Goal: Information Seeking & Learning: Learn about a topic

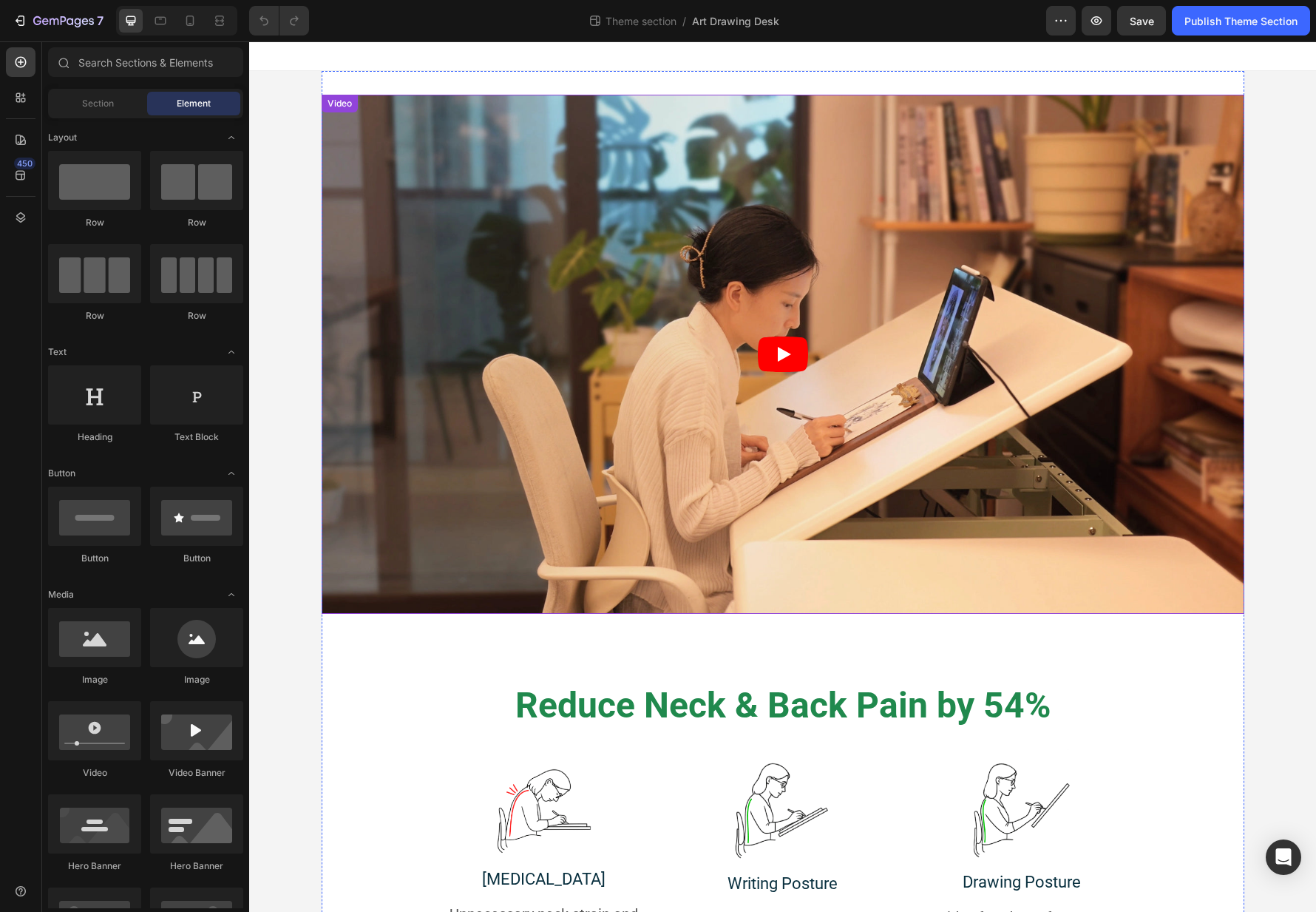
click at [770, 349] on icon "Play" at bounding box center [783, 354] width 50 height 35
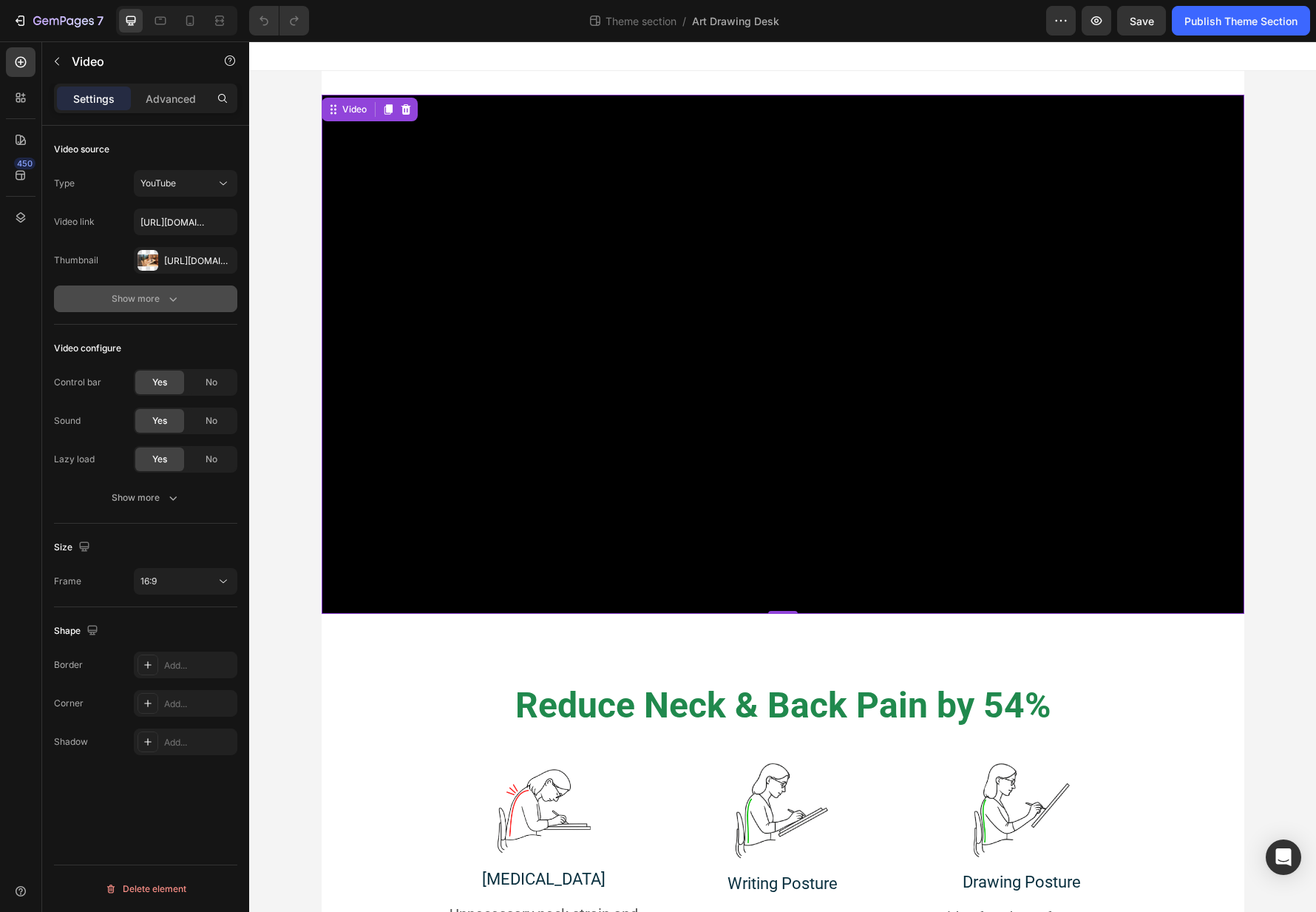
click at [151, 297] on div "Show more" at bounding box center [146, 299] width 69 height 15
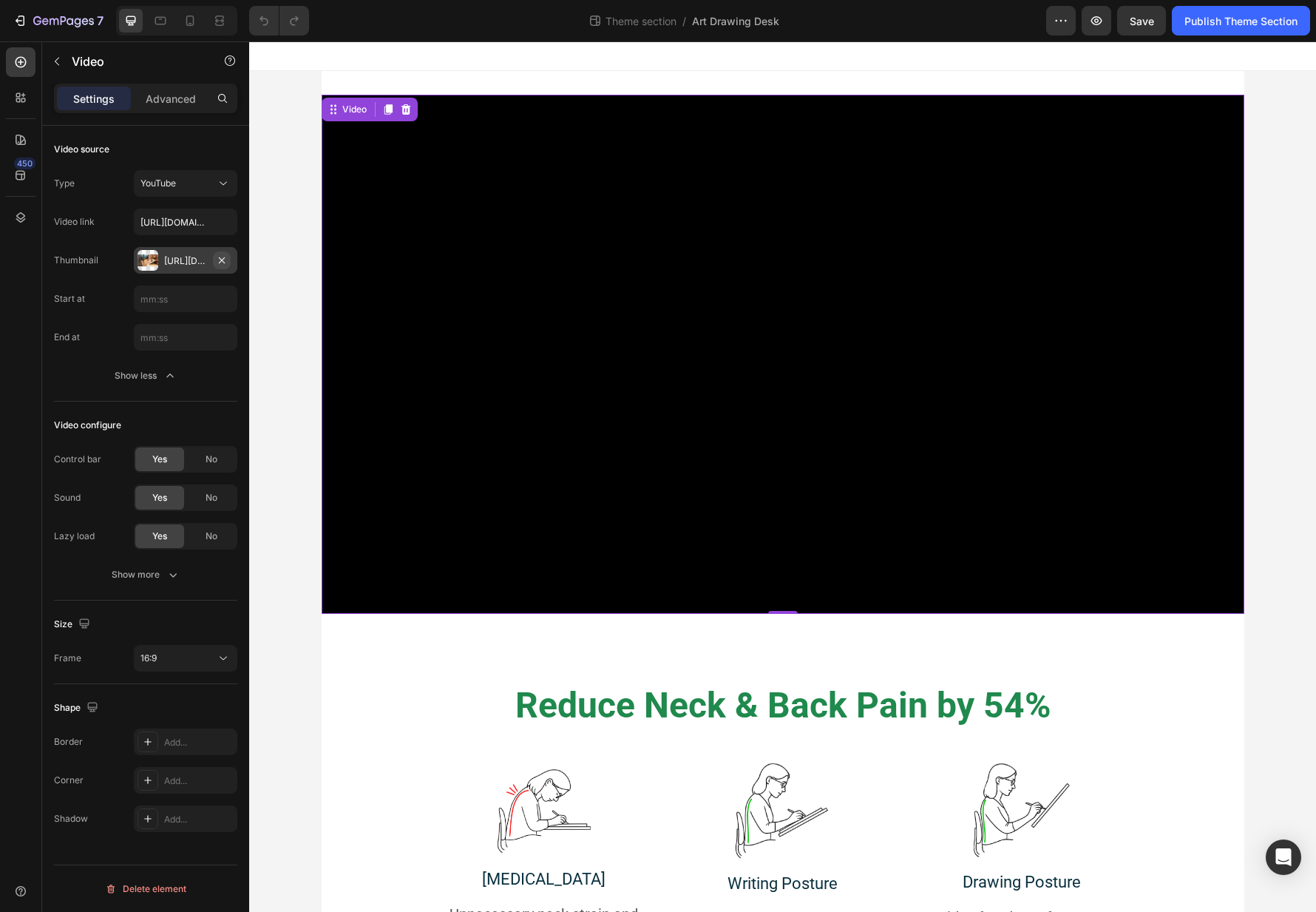
click at [220, 259] on icon "button" at bounding box center [221, 259] width 6 height 6
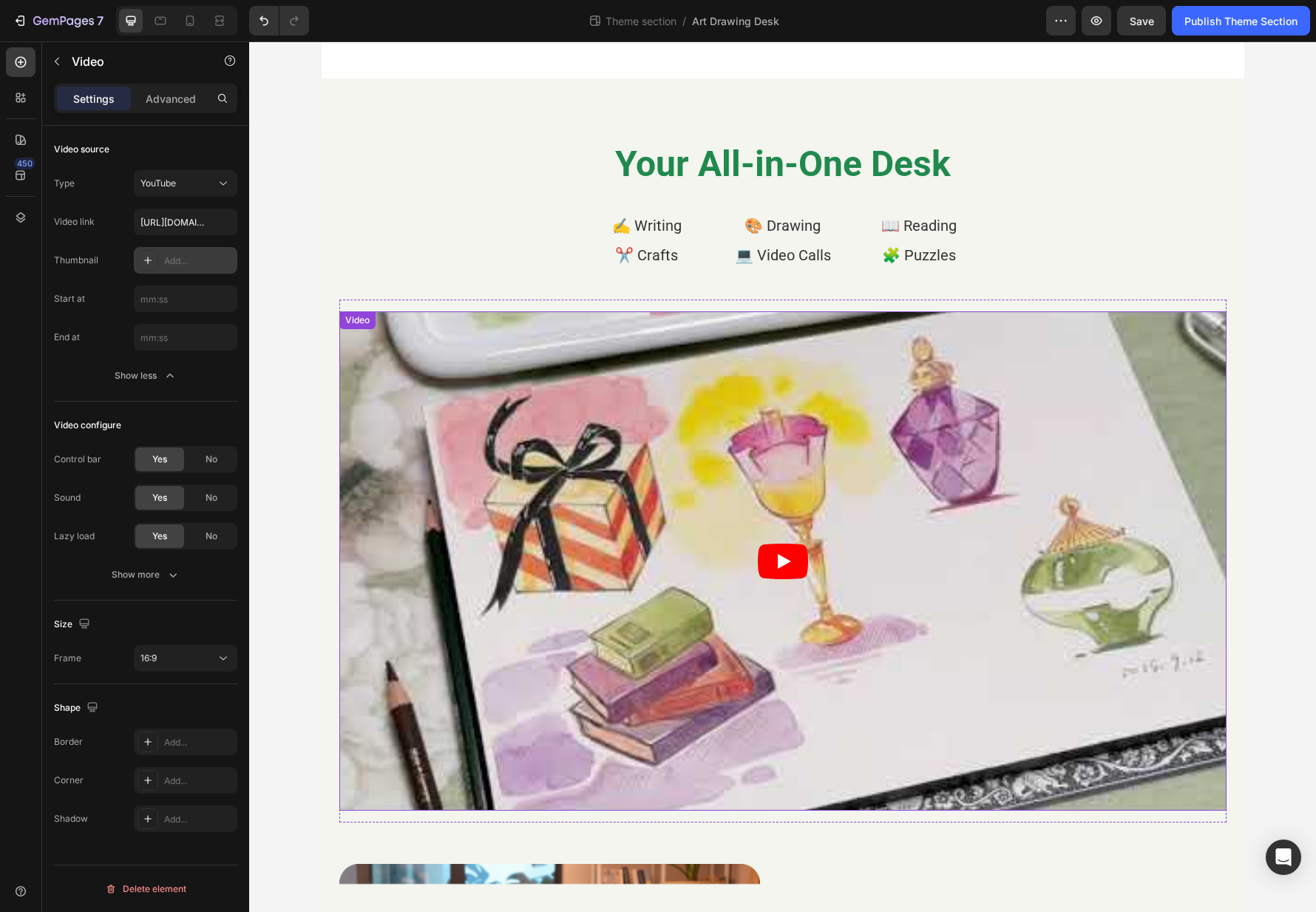
scroll to position [1214, 0]
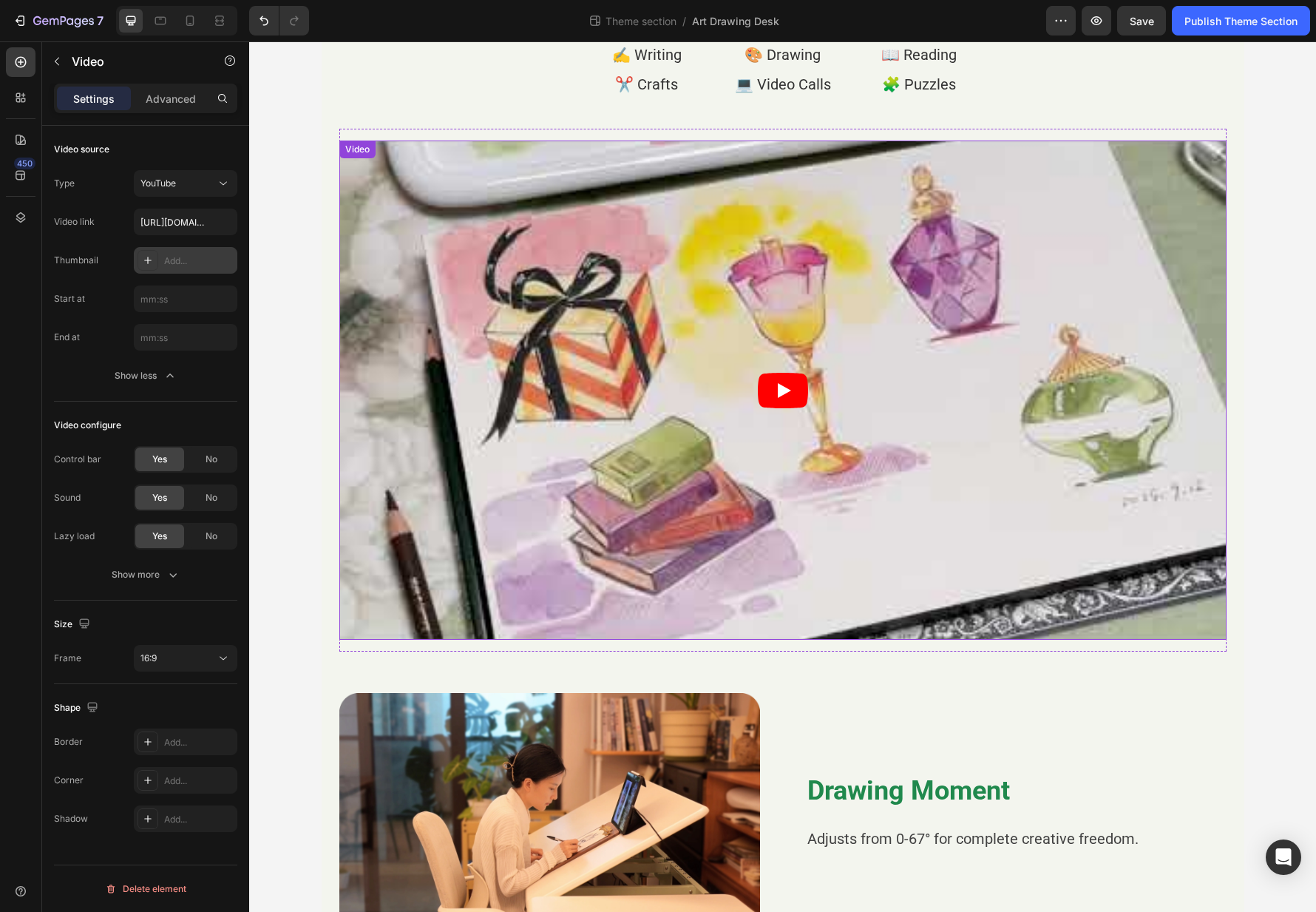
click at [780, 385] on icon "Play" at bounding box center [784, 390] width 13 height 15
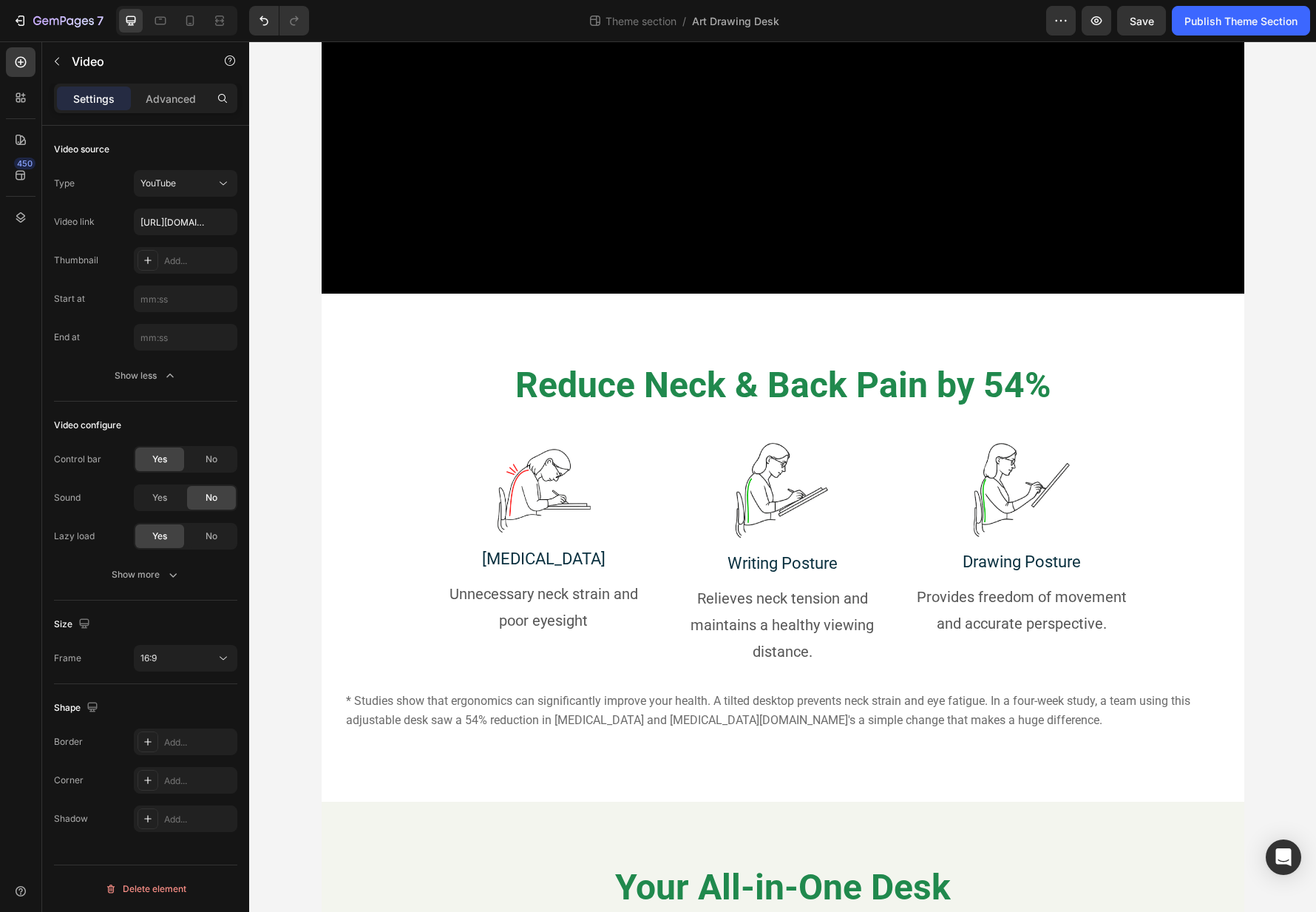
scroll to position [0, 0]
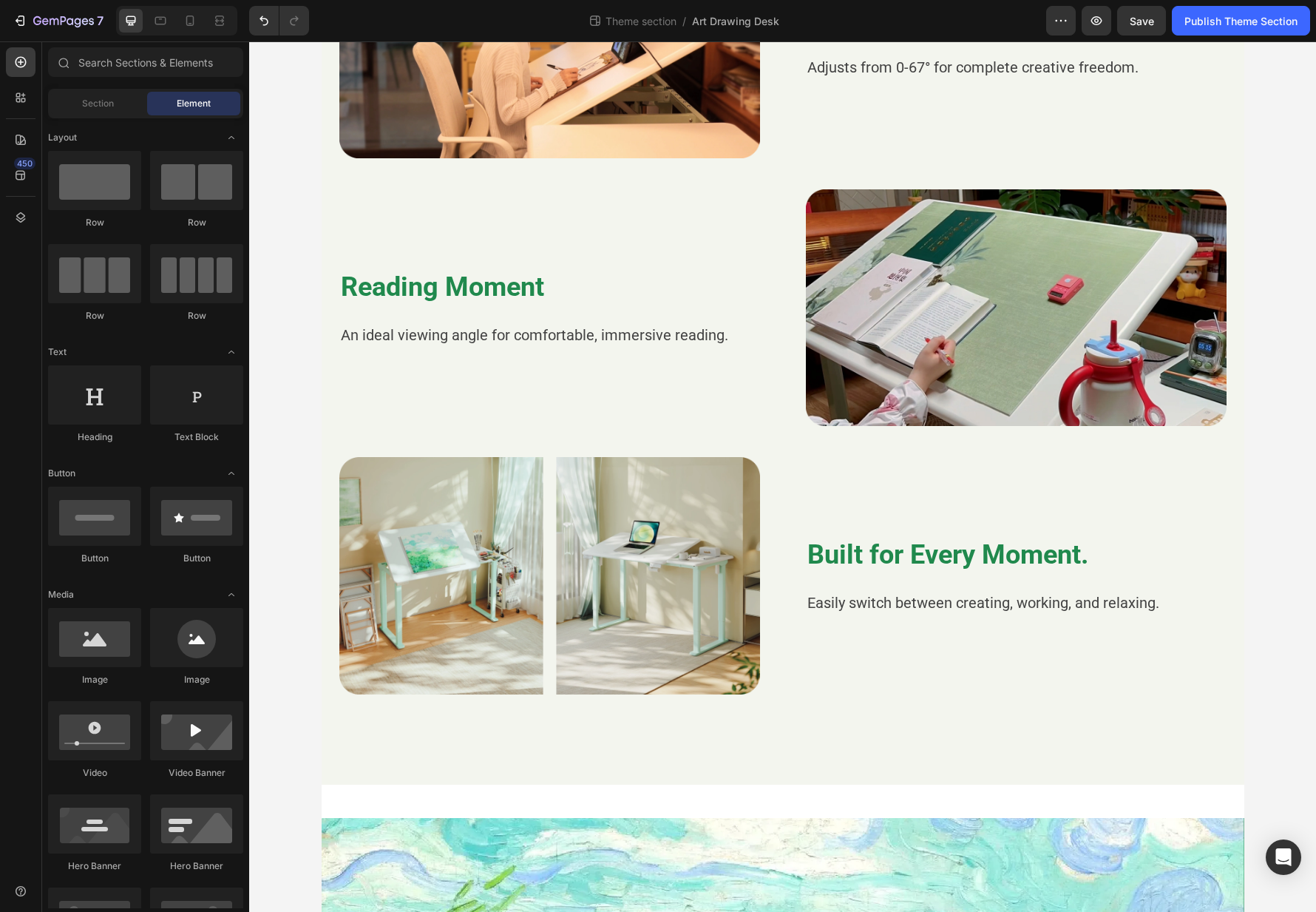
scroll to position [1397, 0]
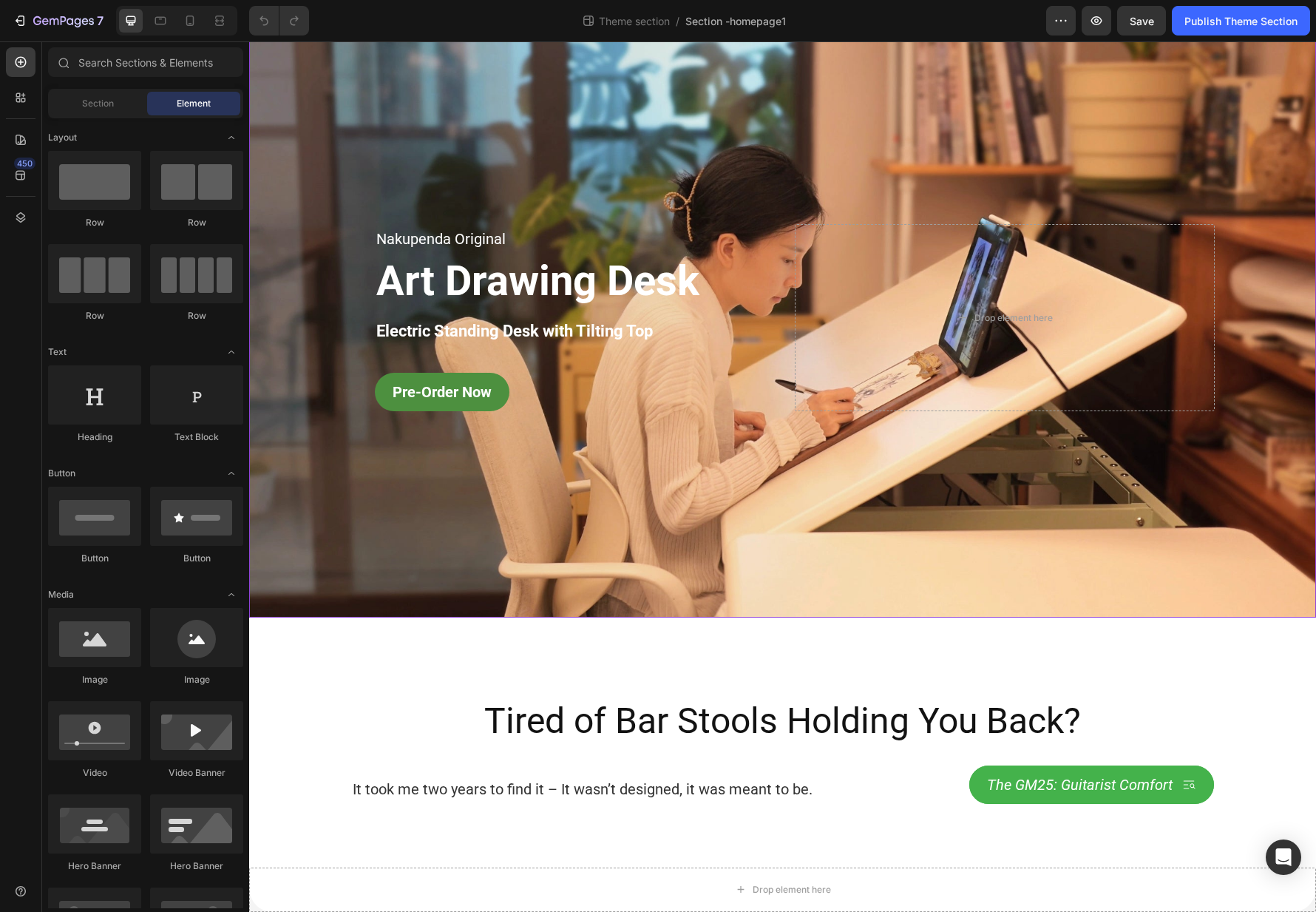
scroll to position [1164, 0]
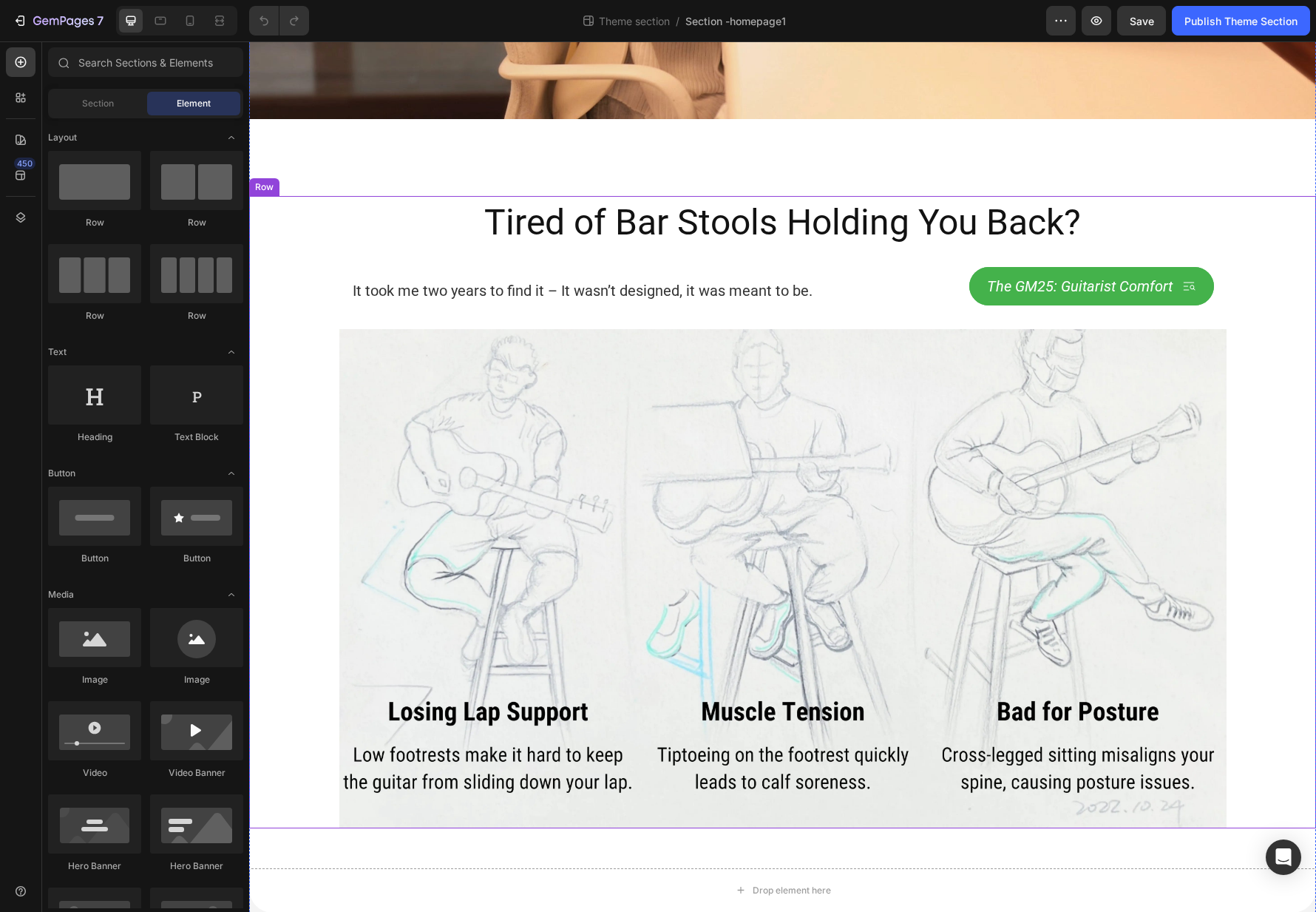
click at [299, 341] on div "Tired of Bar Stools Holding You Back? Heading It took me two years to find it –…" at bounding box center [783, 512] width 1067 height 632
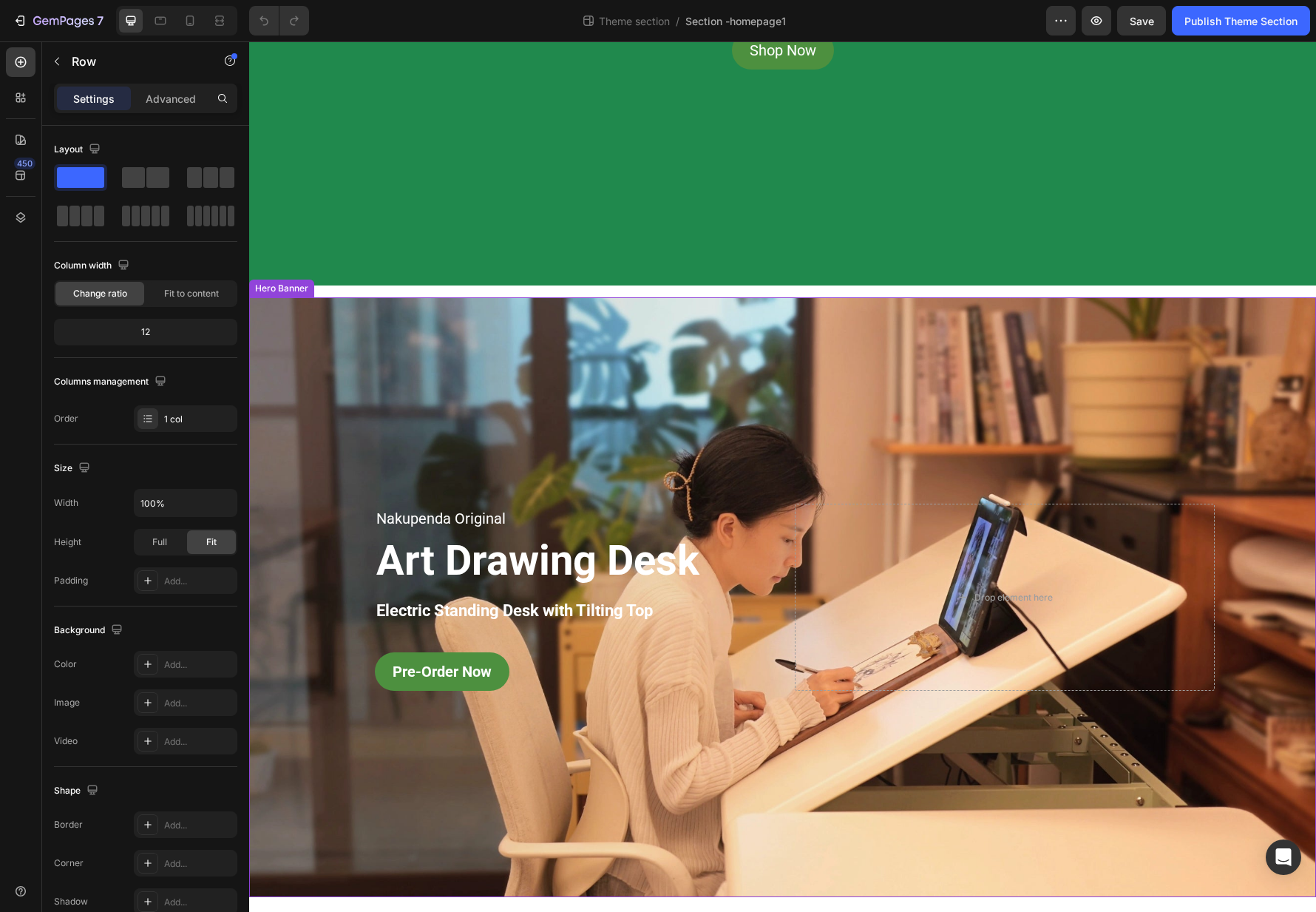
scroll to position [602, 0]
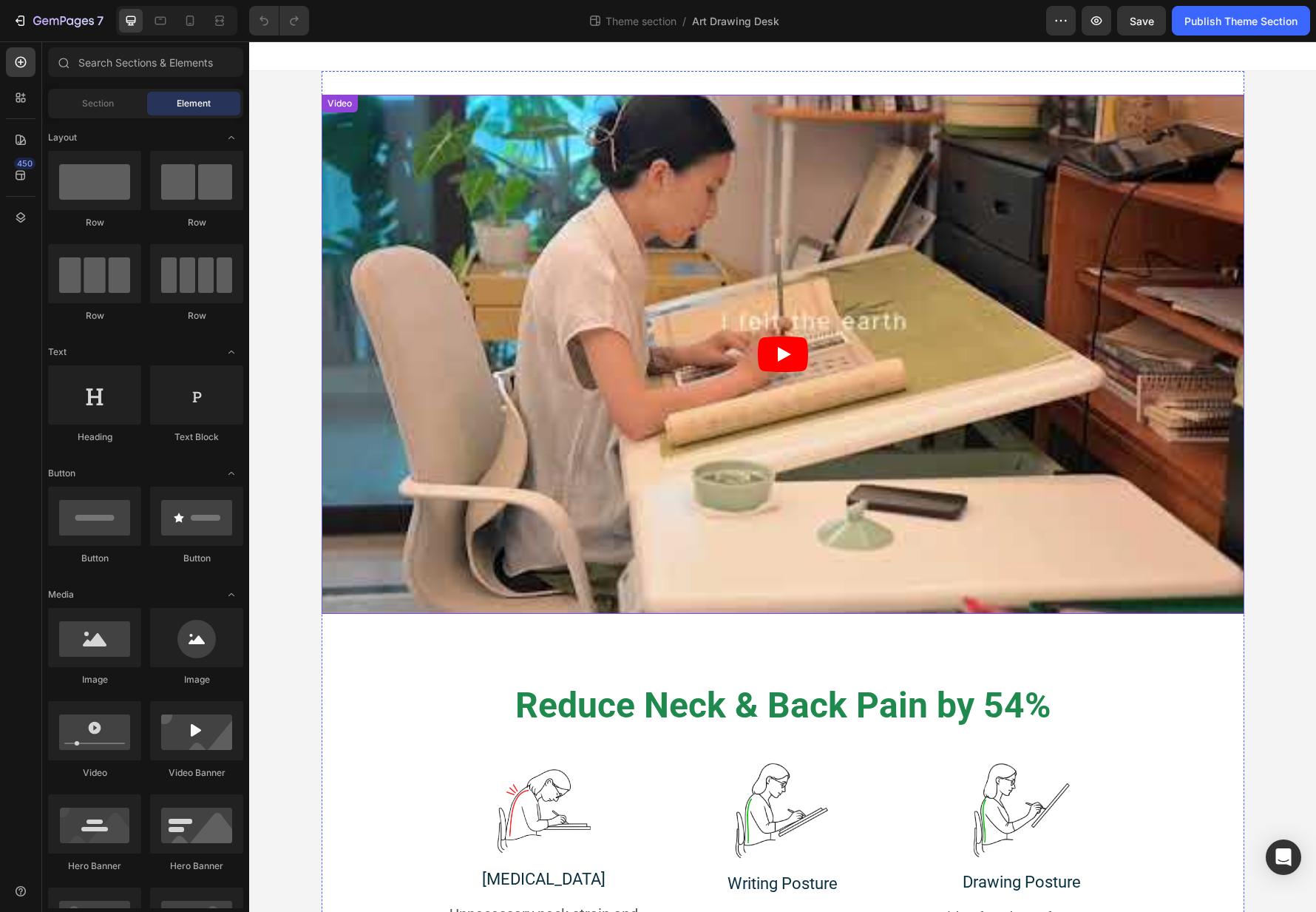
click at [790, 353] on icon "Play" at bounding box center [783, 354] width 50 height 35
